Goal: Navigation & Orientation: Find specific page/section

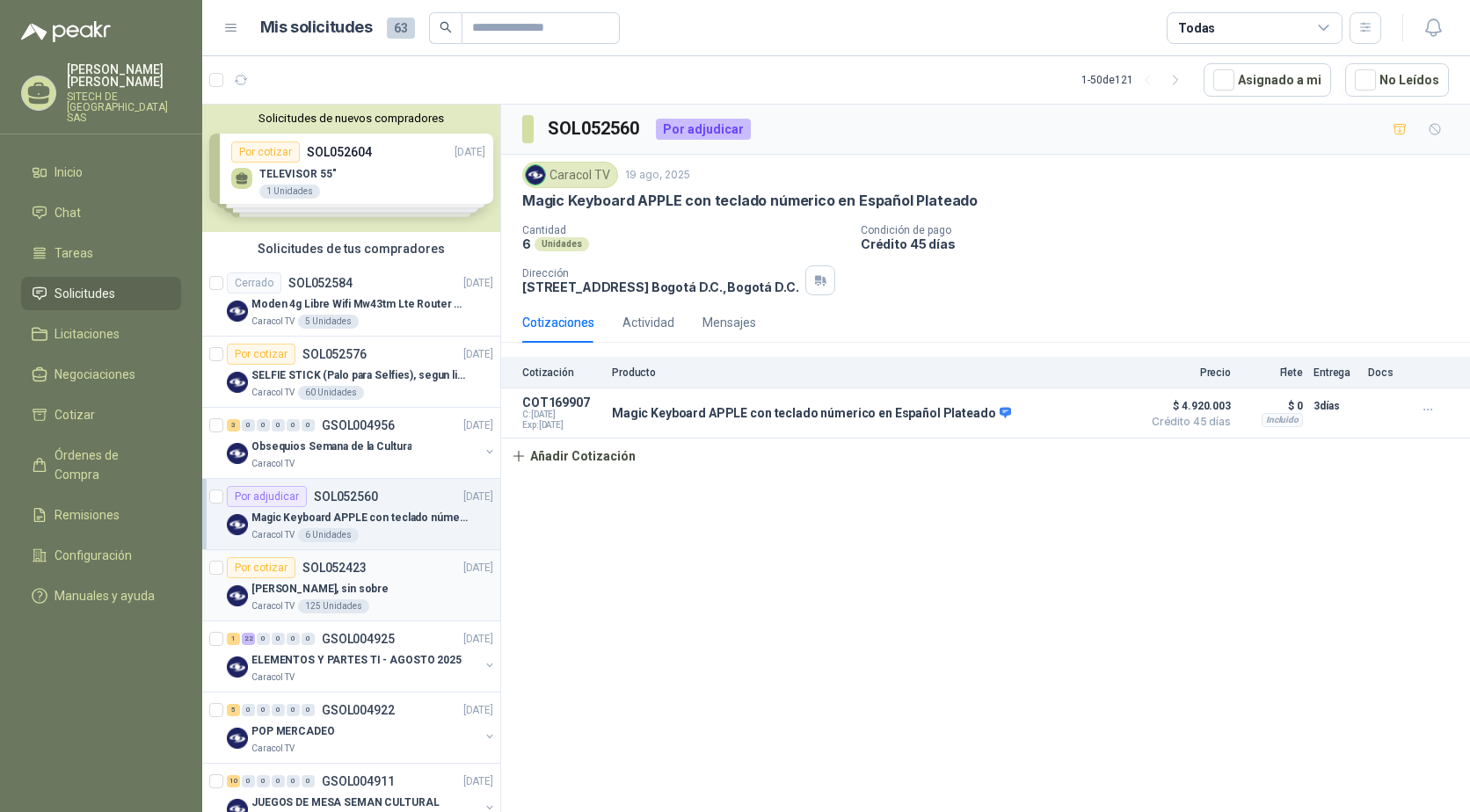
scroll to position [88, 0]
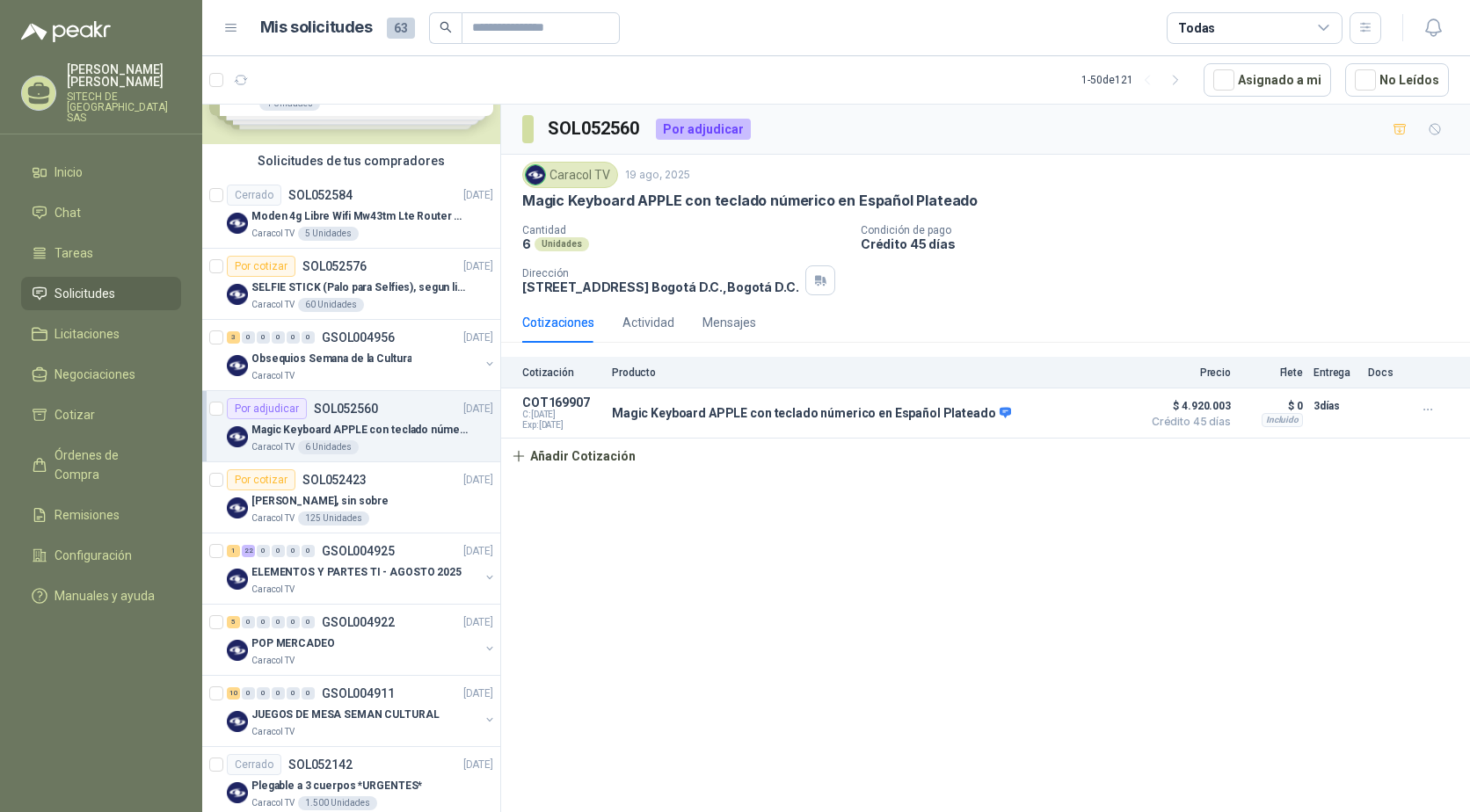
click at [314, 431] on p "Magic Keyboard APPLE con teclado númerico en Español Plateado" at bounding box center [360, 430] width 219 height 17
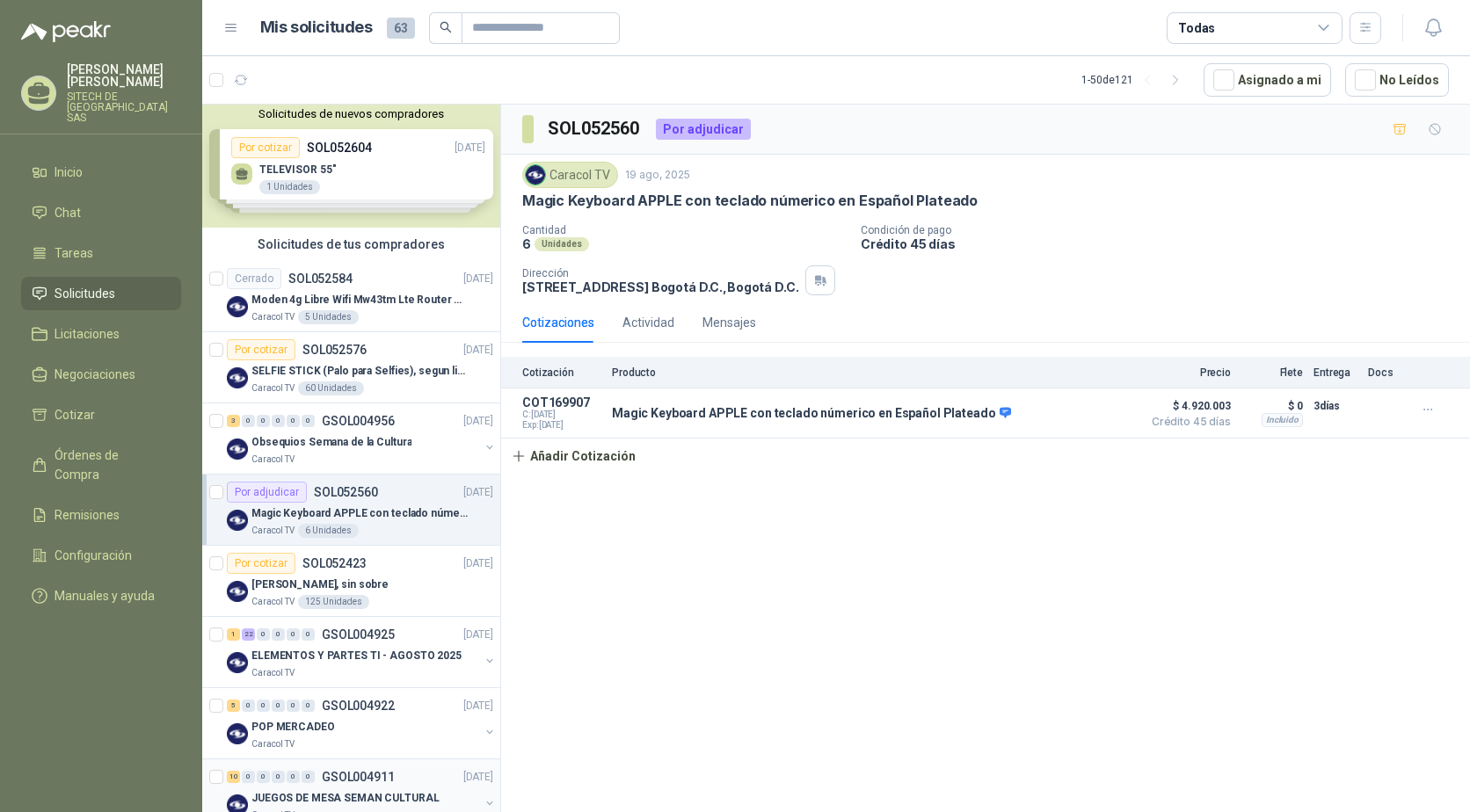
scroll to position [0, 0]
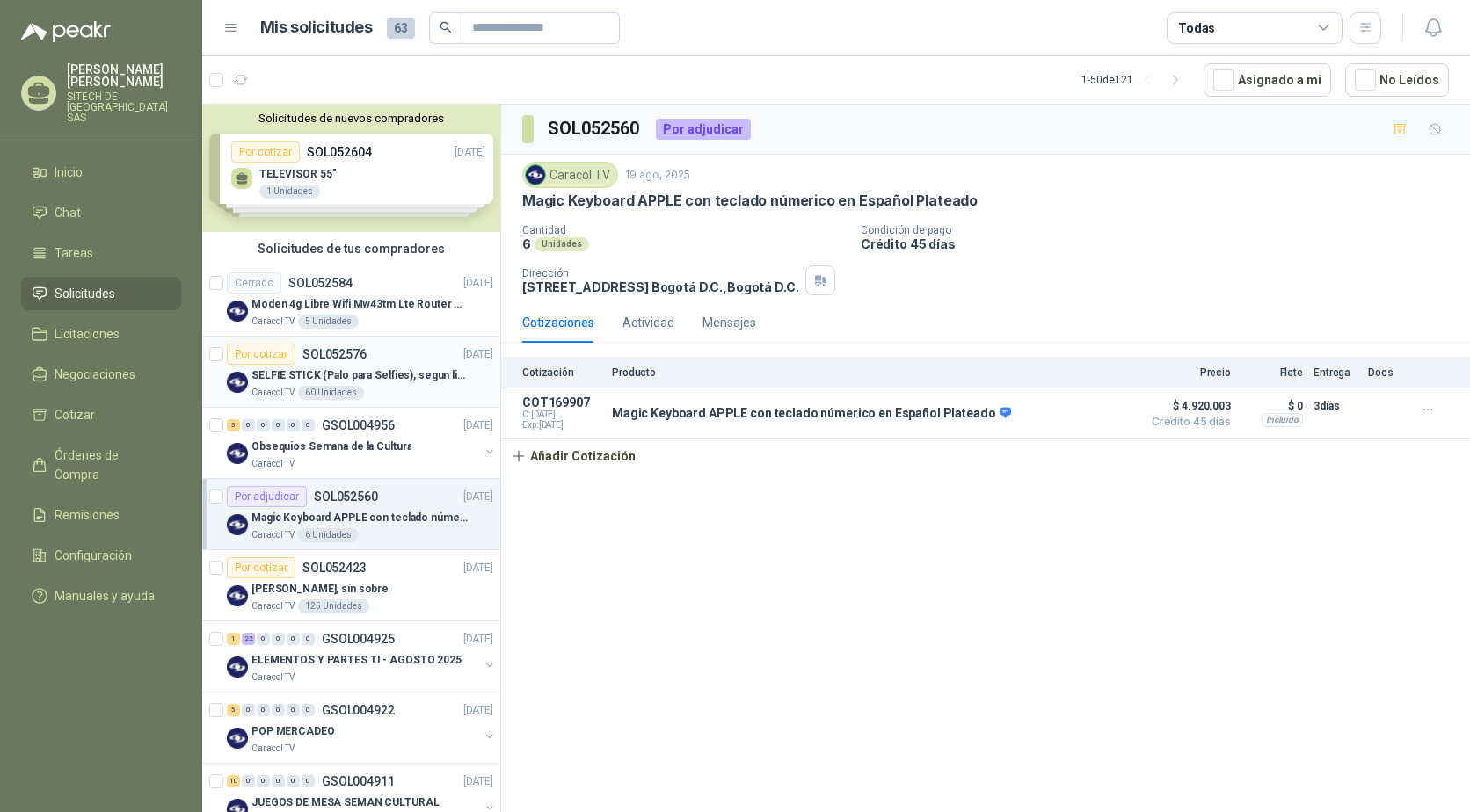
click at [274, 388] on p "Caracol TV" at bounding box center [273, 393] width 44 height 14
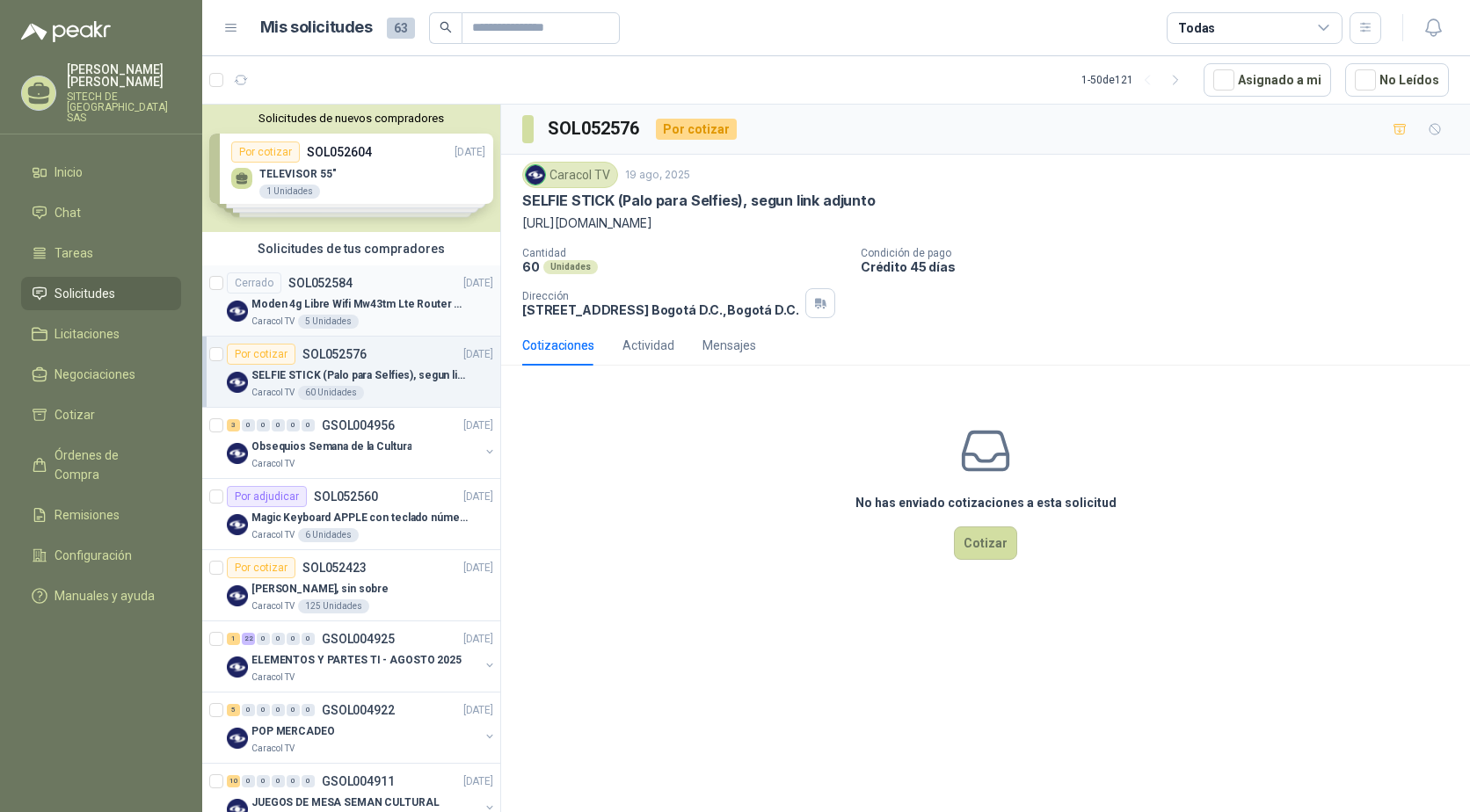
click at [279, 303] on p "Moden 4g Libre Wifi Mw43tm Lte Router Móvil Internet 5ghz" at bounding box center [360, 305] width 219 height 17
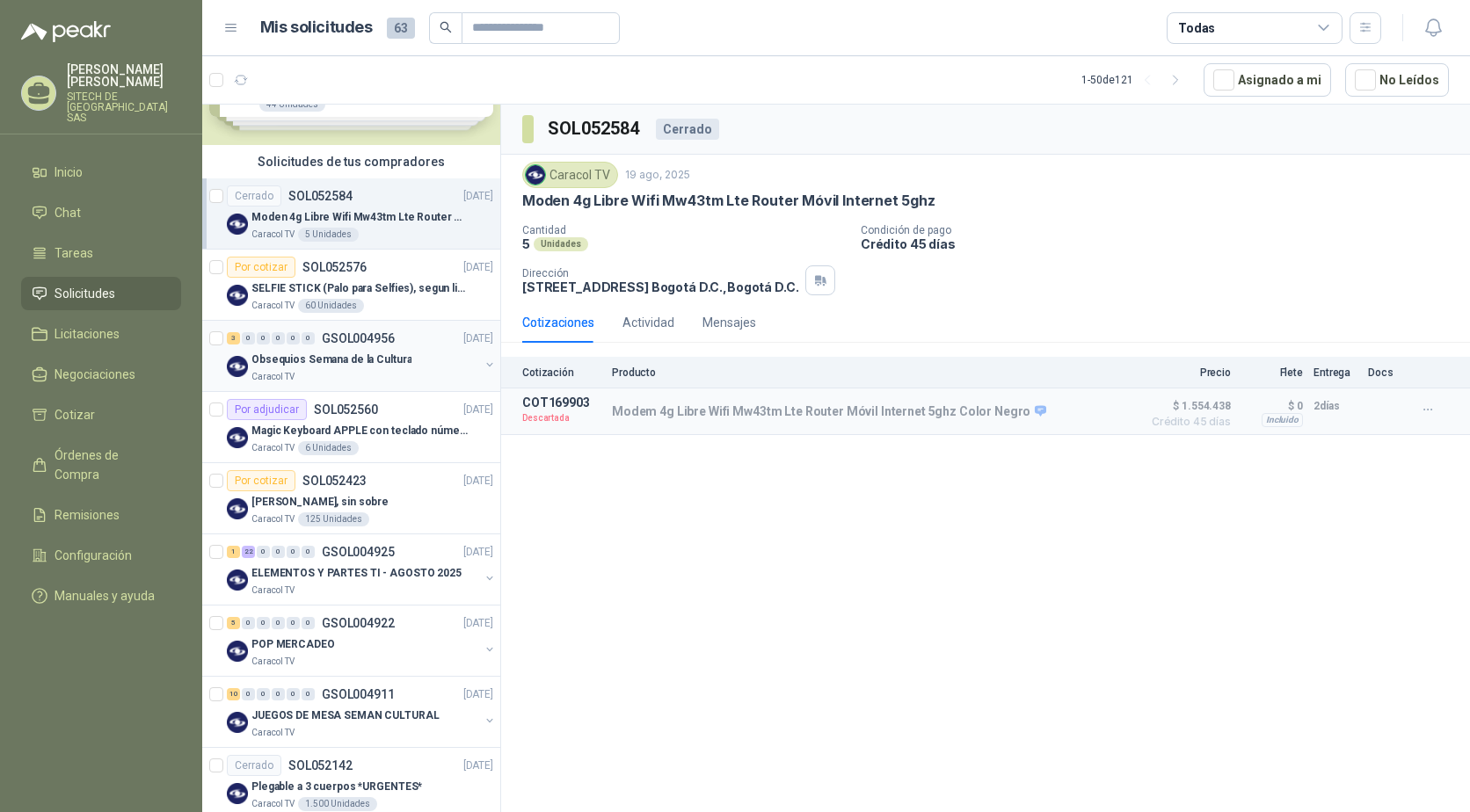
scroll to position [88, 0]
click at [240, 550] on div "1 22 0 0 0 0" at bounding box center [270, 551] width 88 height 12
click at [233, 551] on div "1" at bounding box center [232, 551] width 13 height 12
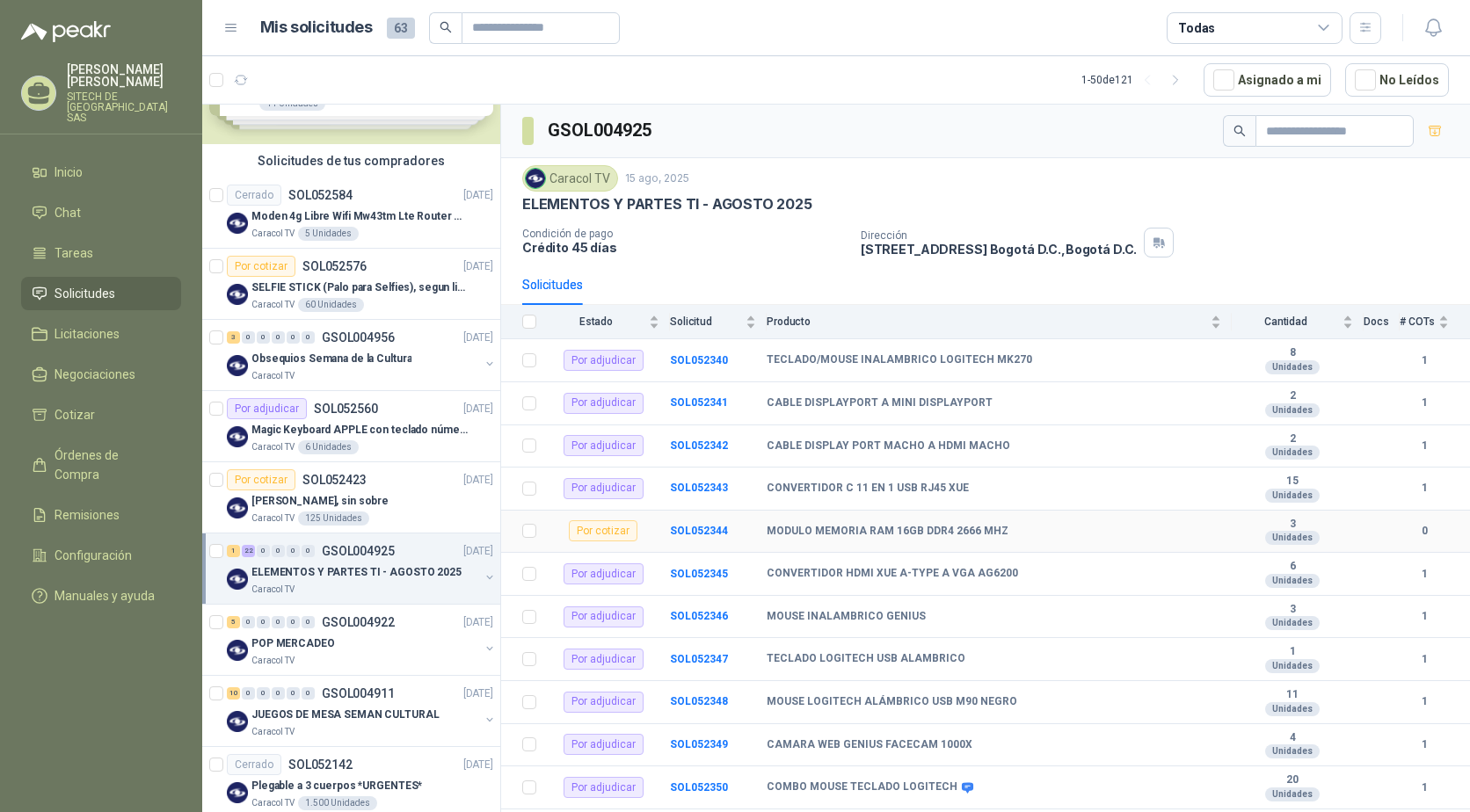
click at [753, 535] on td "SOL052344" at bounding box center [718, 532] width 97 height 44
click at [687, 529] on b "SOL052344" at bounding box center [698, 531] width 58 height 12
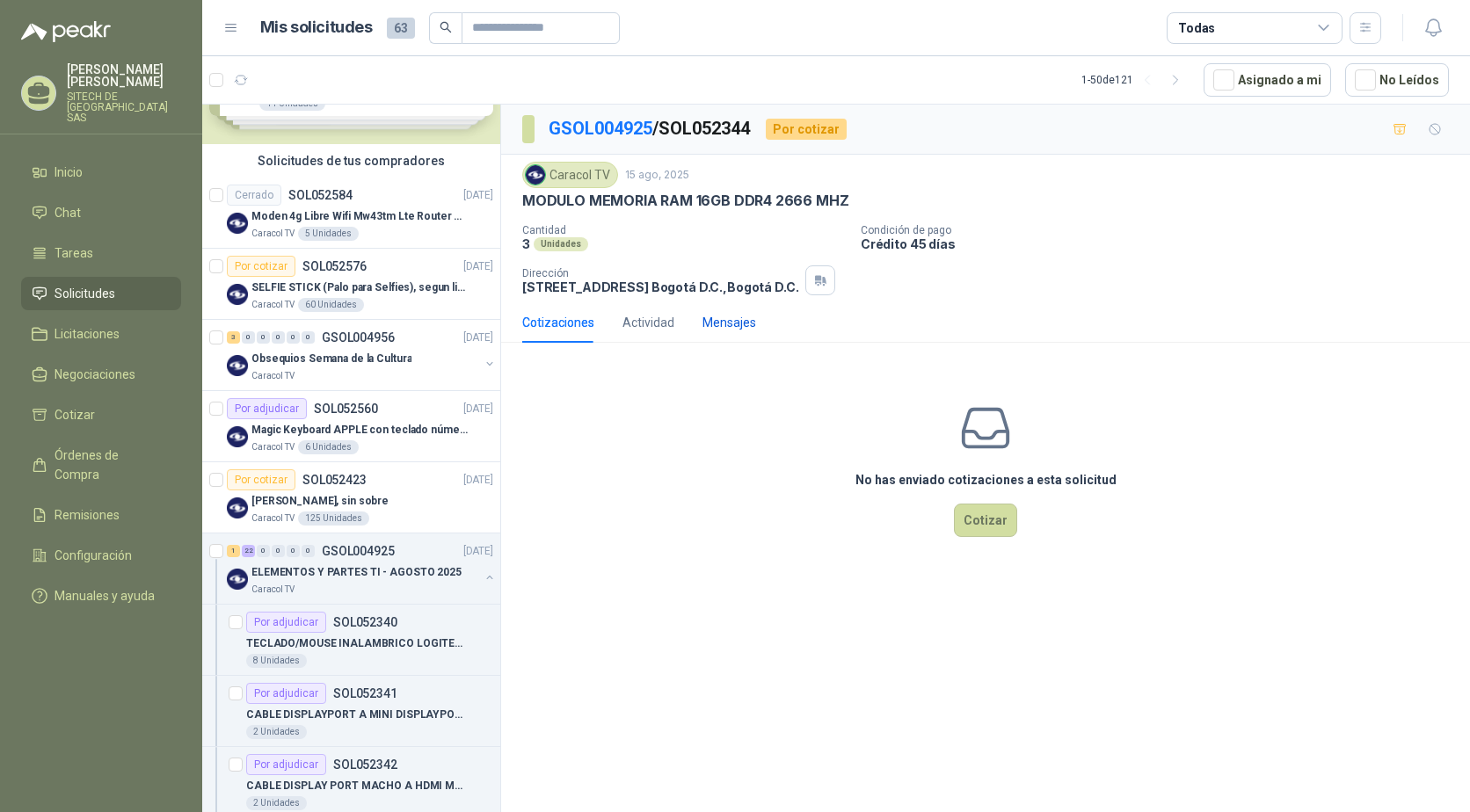
click at [747, 327] on div "Mensajes" at bounding box center [729, 322] width 53 height 20
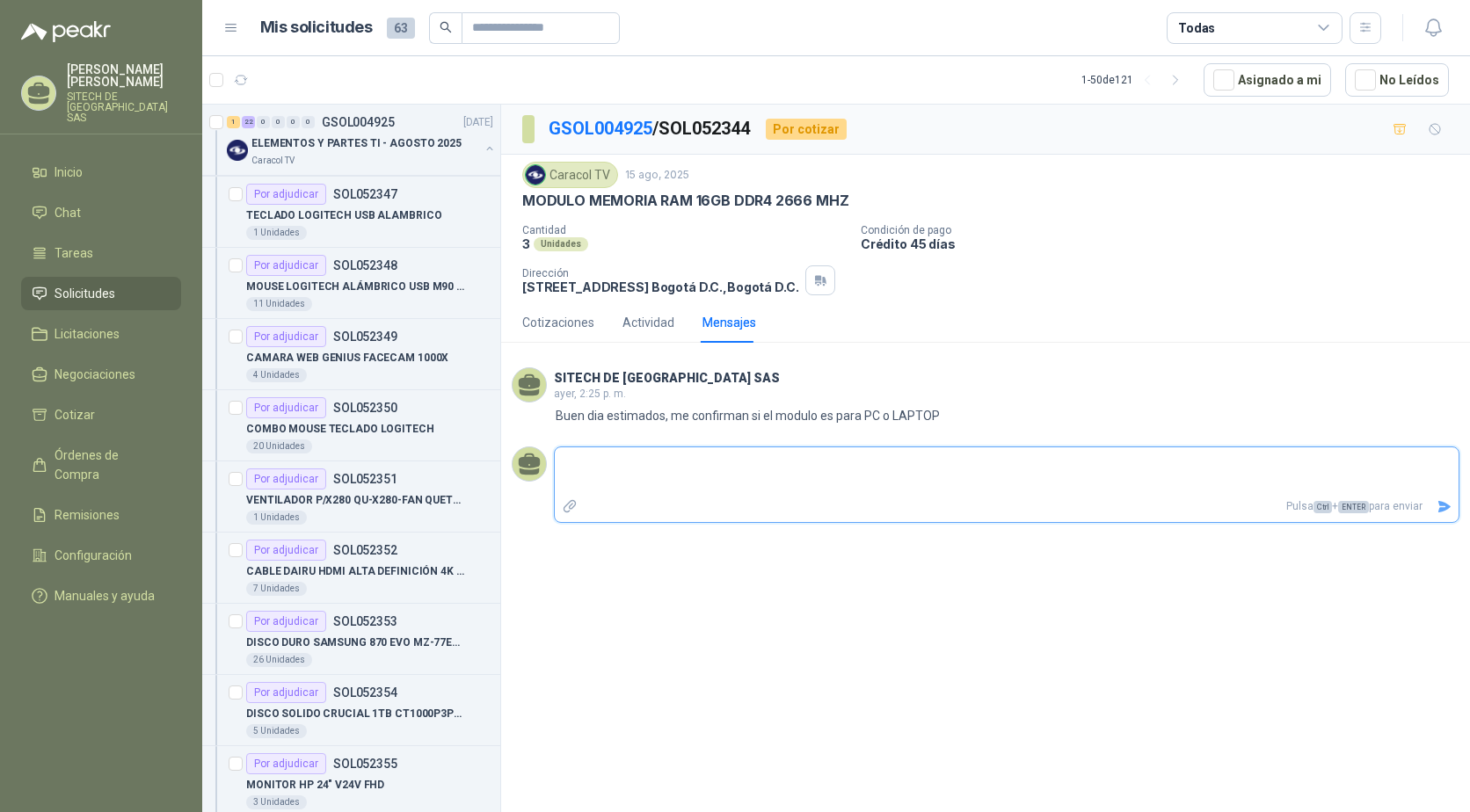
scroll to position [1055, 0]
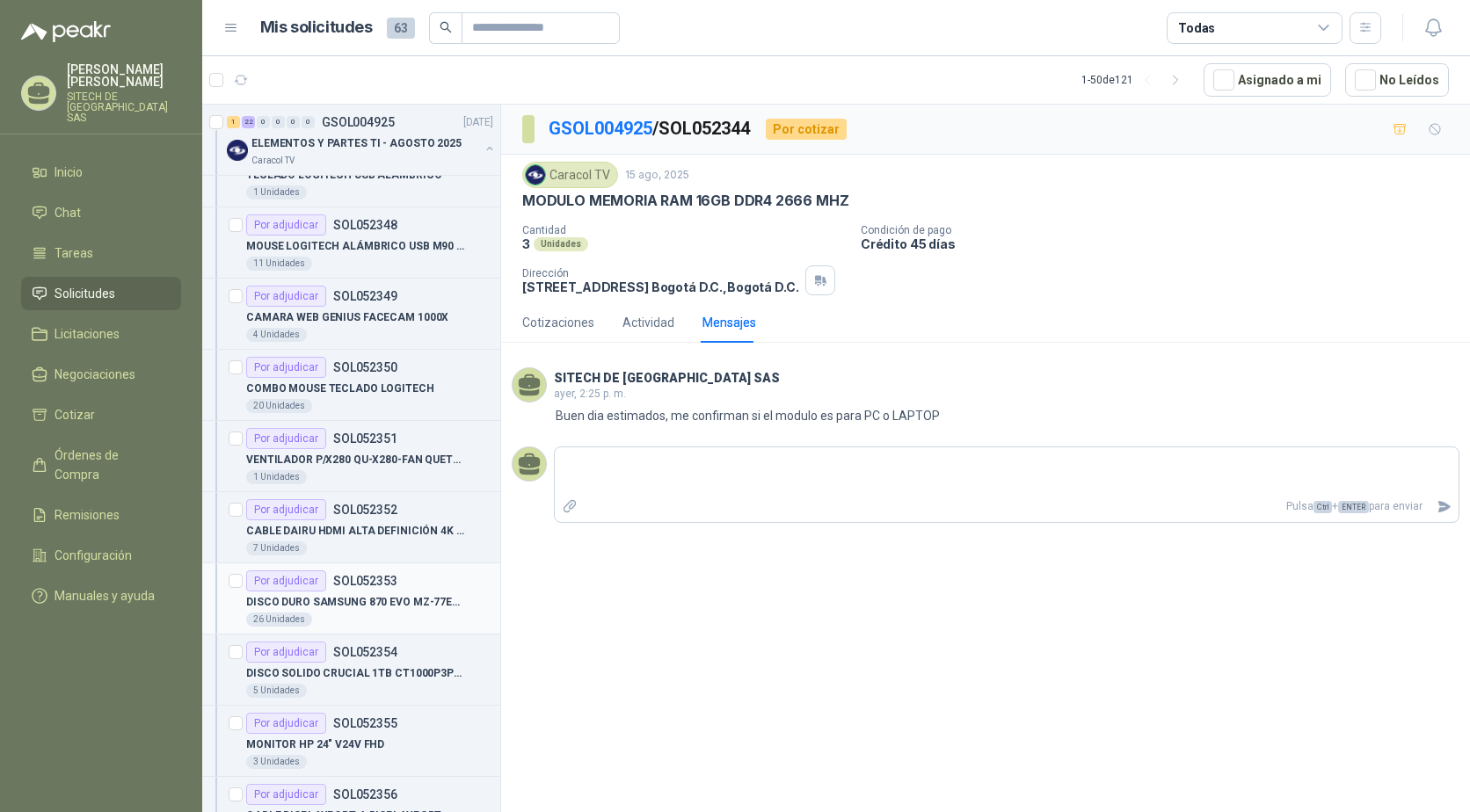
click at [368, 624] on div "26 Unidades" at bounding box center [370, 620] width 247 height 14
